Goal: Information Seeking & Learning: Understand process/instructions

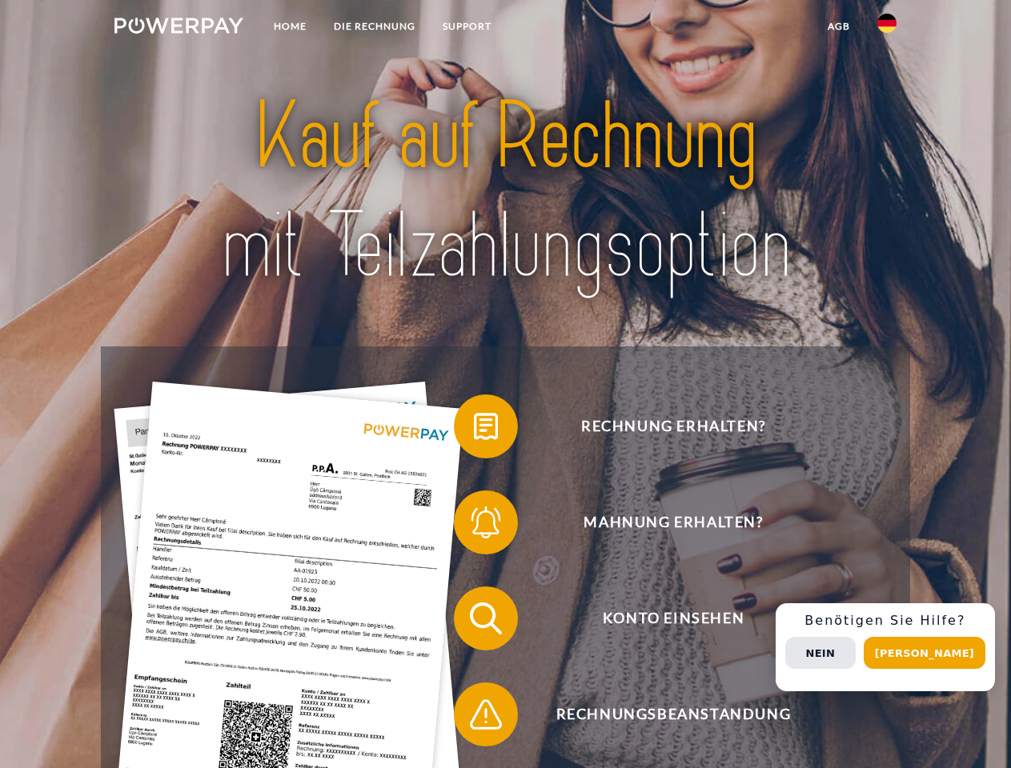
click at [178, 28] on img at bounding box center [178, 26] width 129 height 16
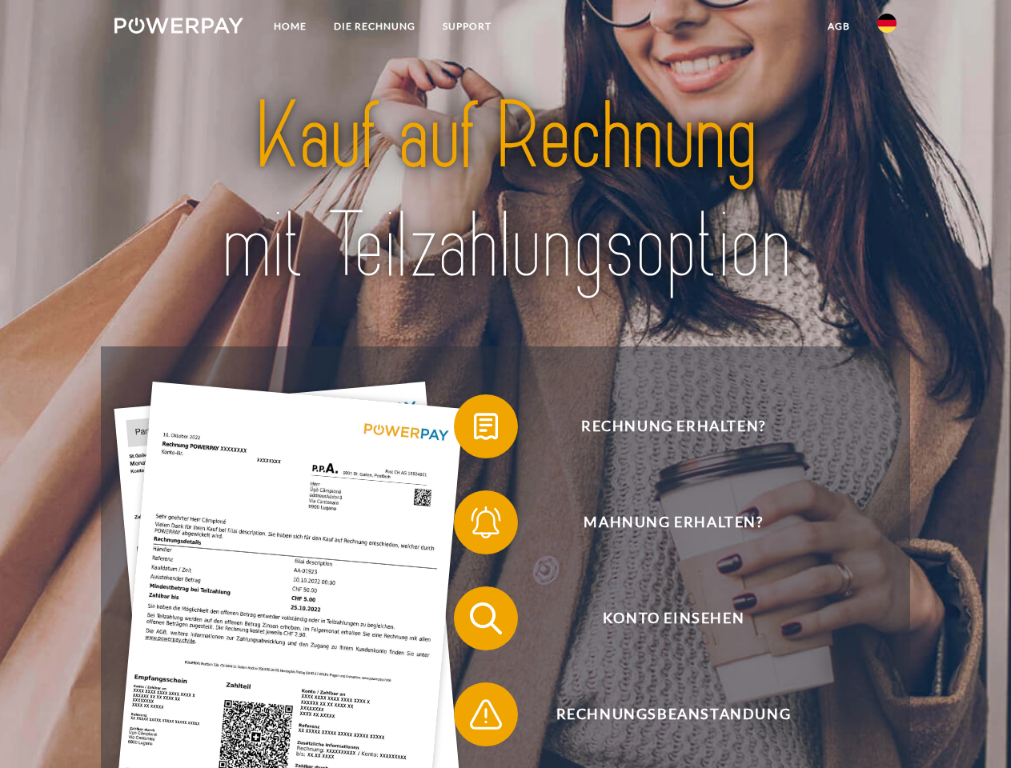
click at [887, 28] on img at bounding box center [886, 23] width 19 height 19
click at [838, 26] on link "agb" at bounding box center [839, 26] width 50 height 29
click at [474, 430] on span at bounding box center [462, 427] width 80 height 80
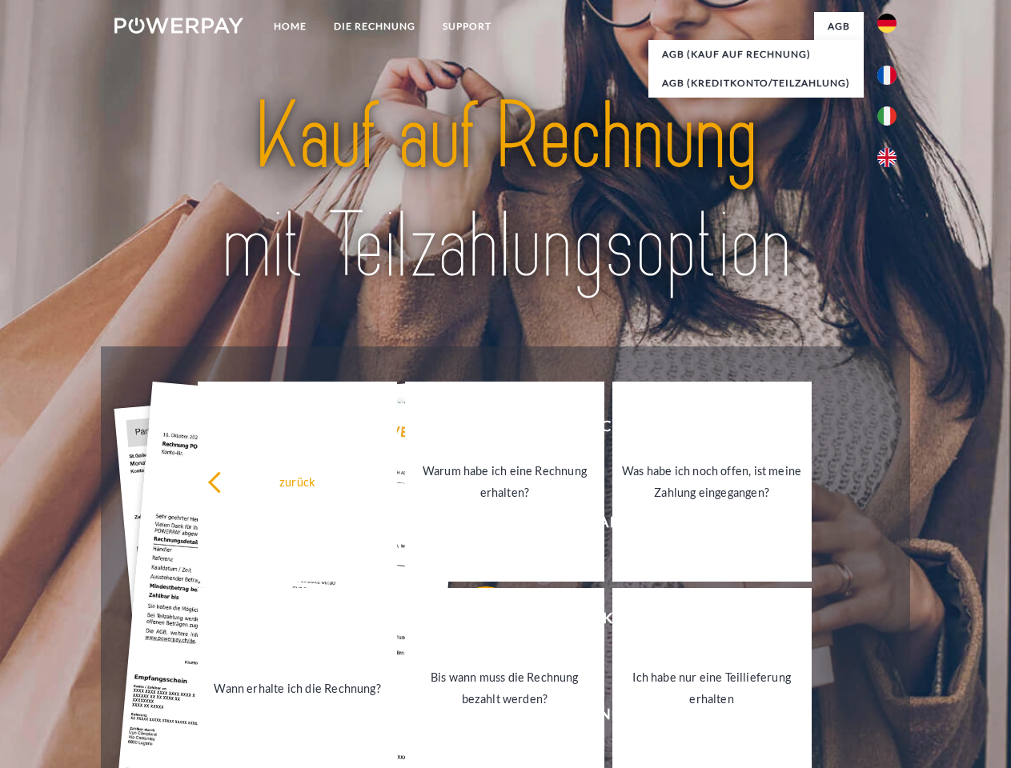
click at [474, 526] on link "Warum habe ich eine Rechnung erhalten?" at bounding box center [504, 482] width 199 height 200
click at [474, 622] on span at bounding box center [462, 619] width 80 height 80
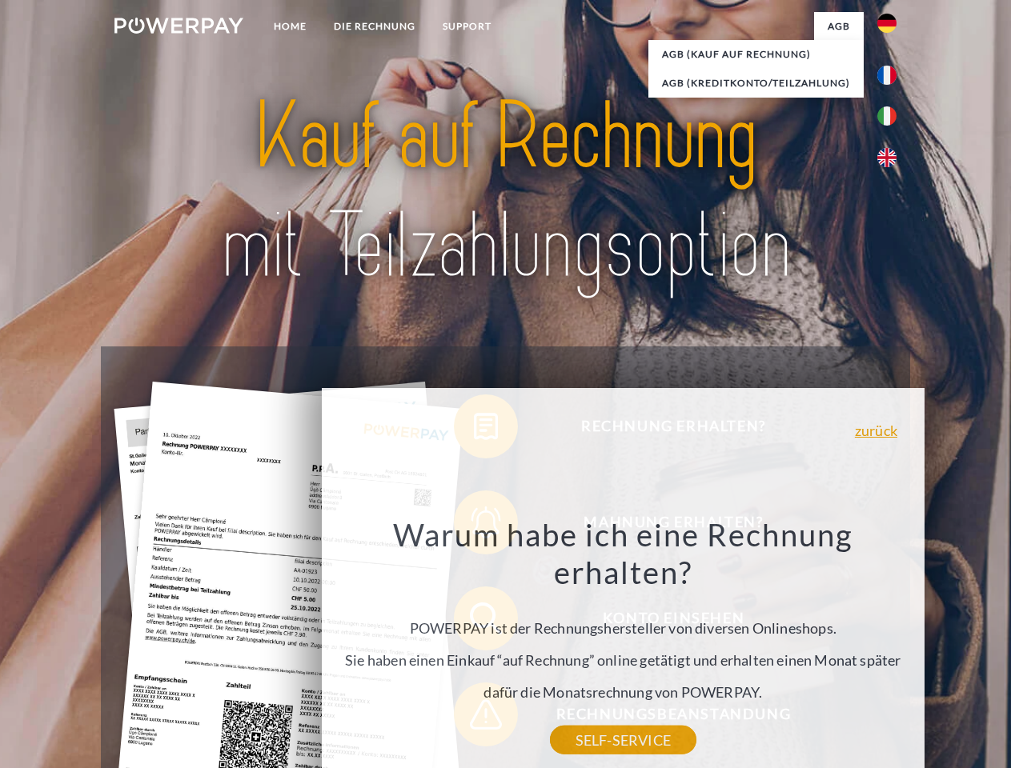
click at [474, 718] on div "Warum habe ich eine Rechnung erhalten? POWERPAY ist der Rechnungshersteller von…" at bounding box center [623, 627] width 584 height 225
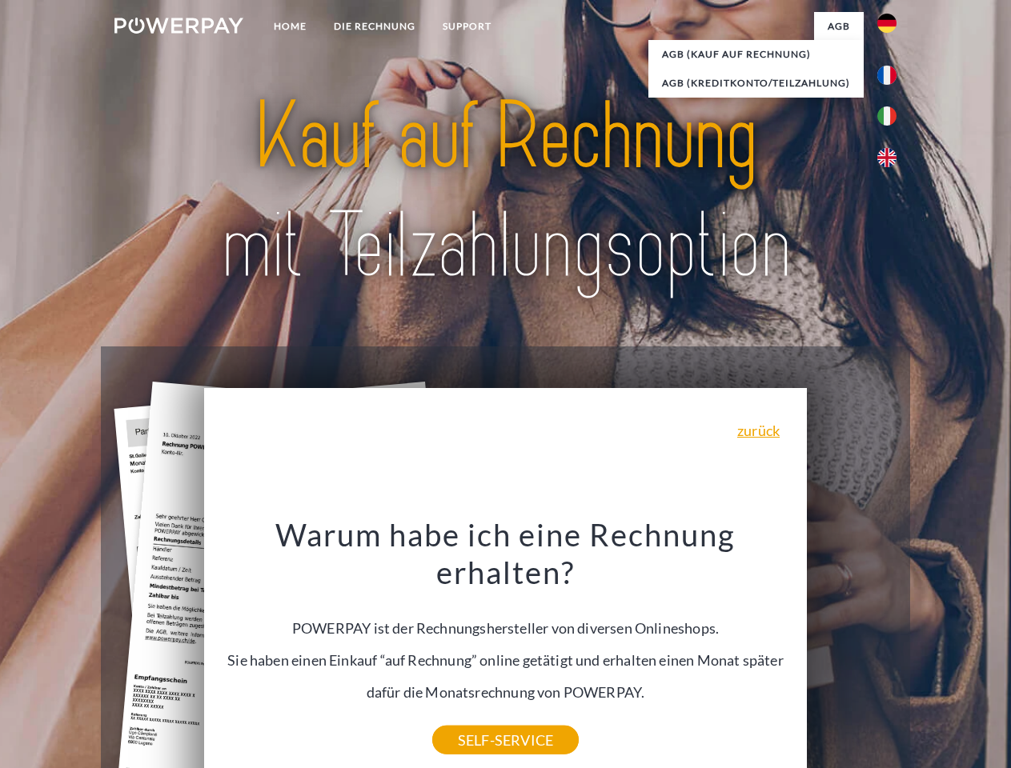
click at [891, 648] on div "Rechnung erhalten? Mahnung erhalten? Konto einsehen" at bounding box center [505, 667] width 808 height 640
click at [852, 651] on span "Konto einsehen" at bounding box center [673, 619] width 392 height 64
click at [930, 653] on header "Home DIE RECHNUNG SUPPORT" at bounding box center [505, 552] width 1011 height 1105
